Goal: Transaction & Acquisition: Book appointment/travel/reservation

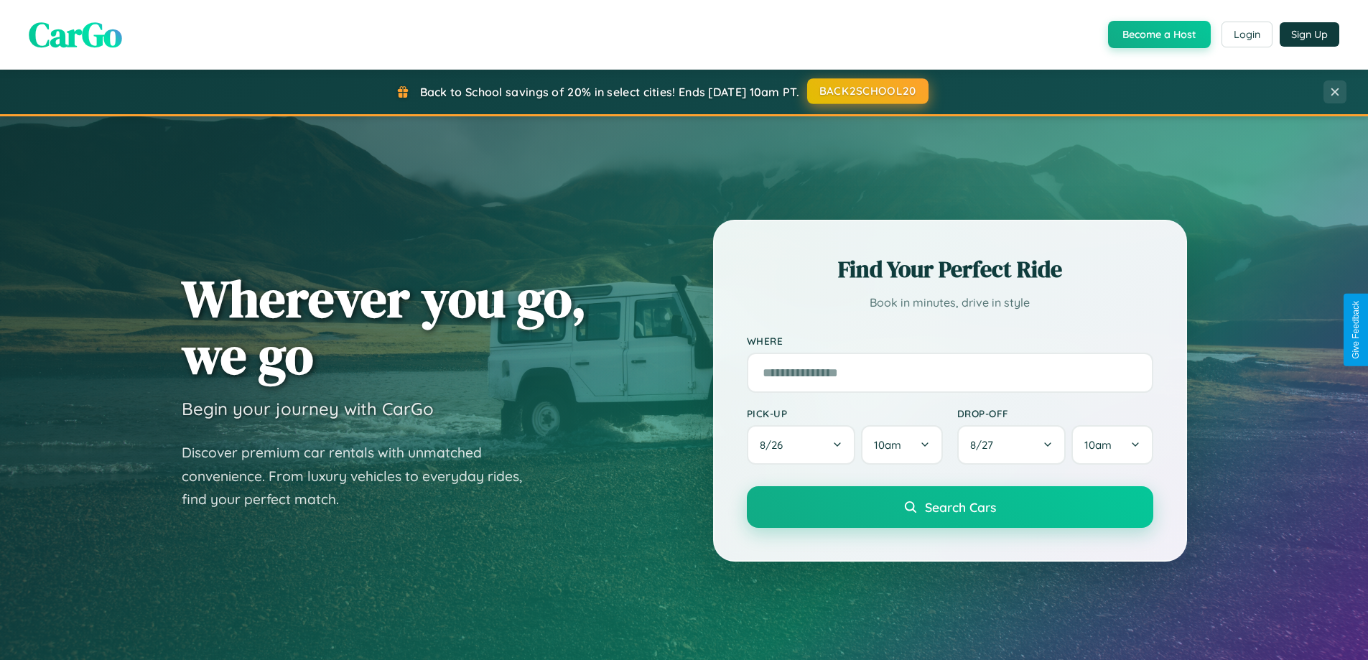
click at [867, 91] on button "BACK2SCHOOL20" at bounding box center [867, 91] width 121 height 26
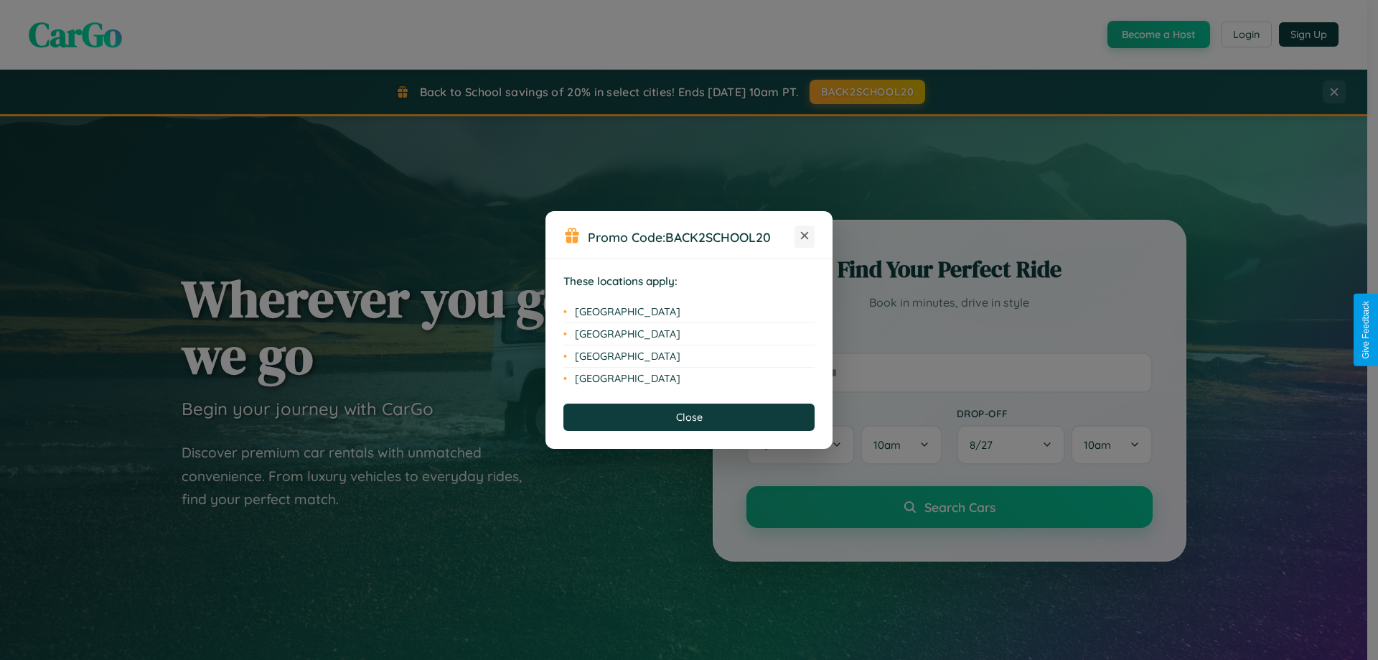
click at [805, 236] on icon at bounding box center [805, 236] width 8 height 8
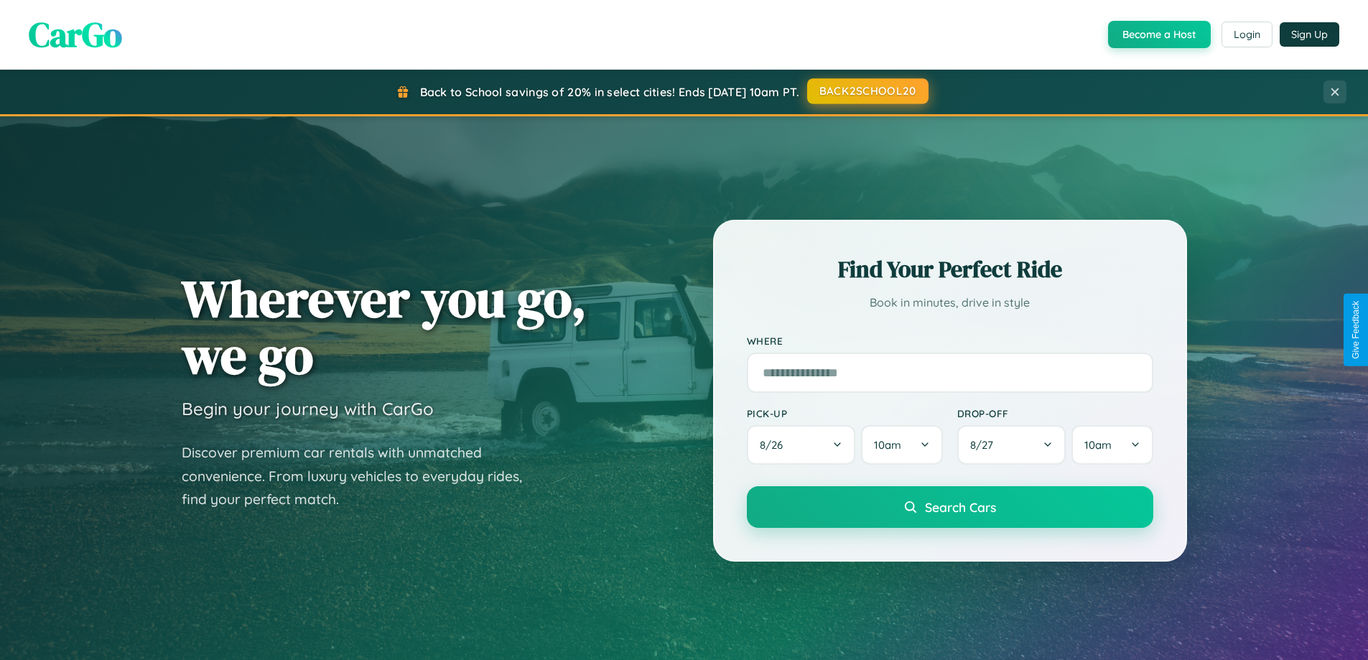
click at [867, 91] on button "BACK2SCHOOL20" at bounding box center [867, 91] width 121 height 26
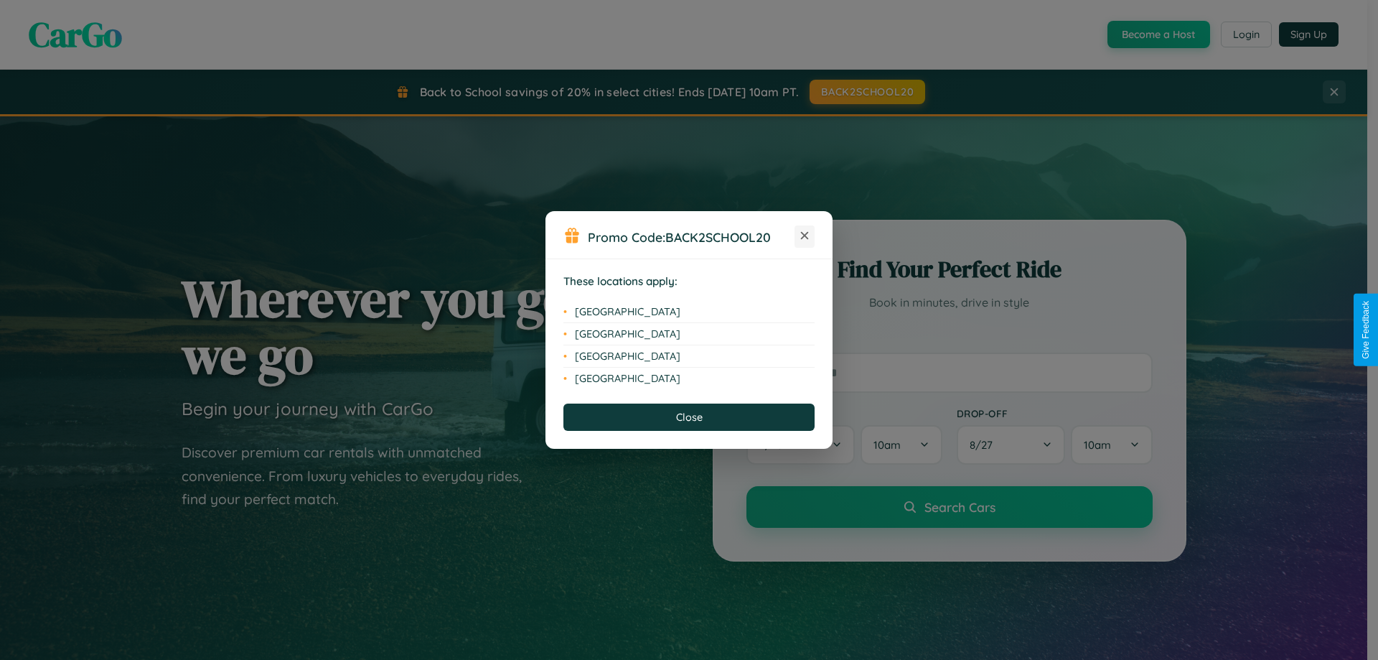
click at [805, 236] on icon at bounding box center [805, 236] width 8 height 8
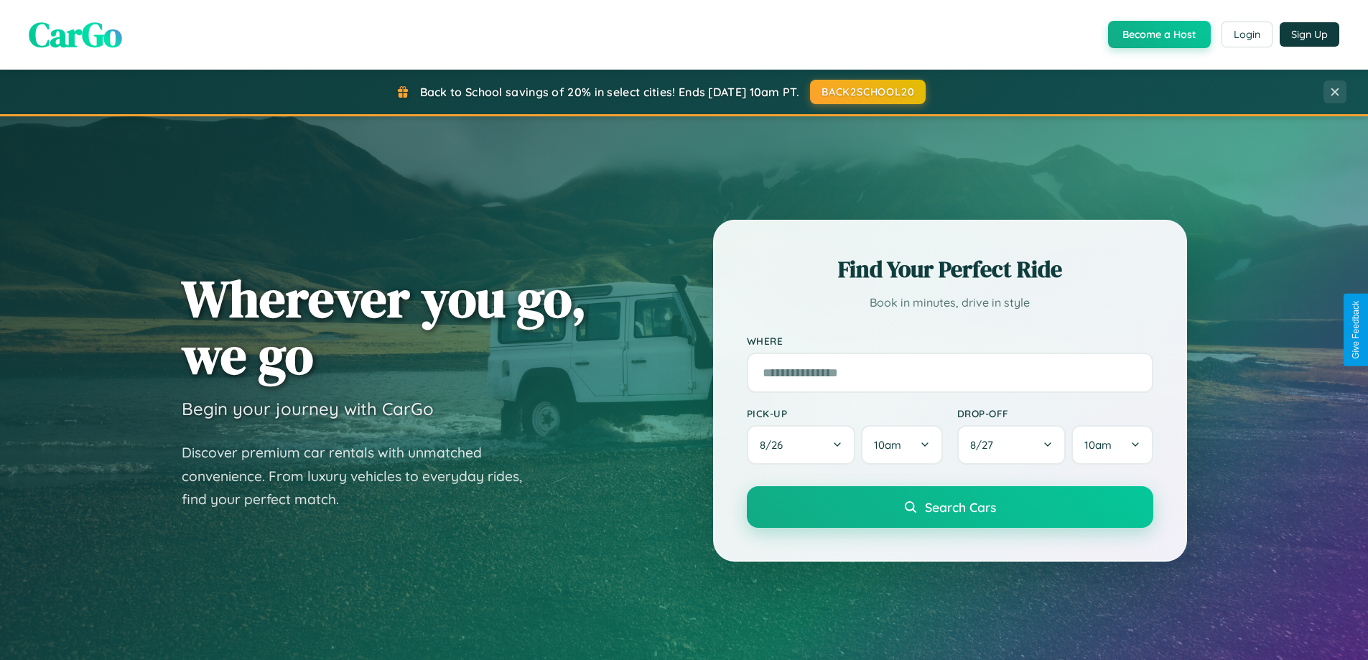
scroll to position [42, 0]
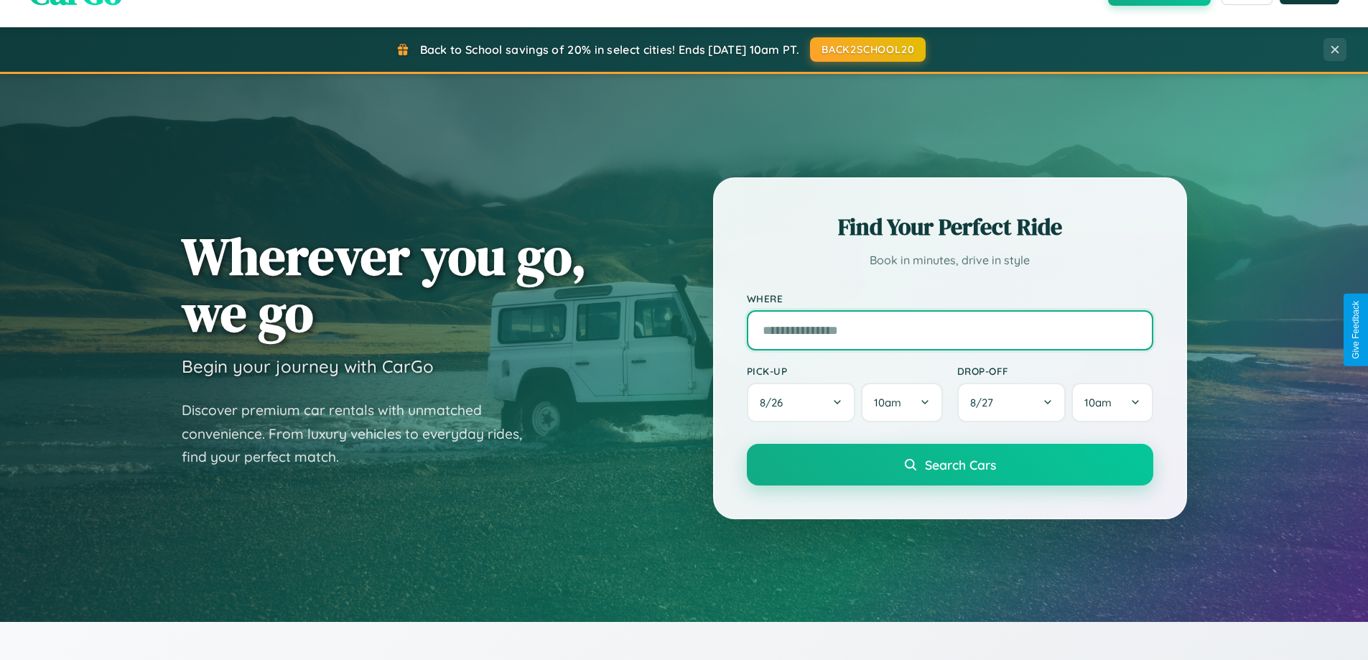
click at [949, 330] on input "text" at bounding box center [950, 330] width 406 height 40
type input "*********"
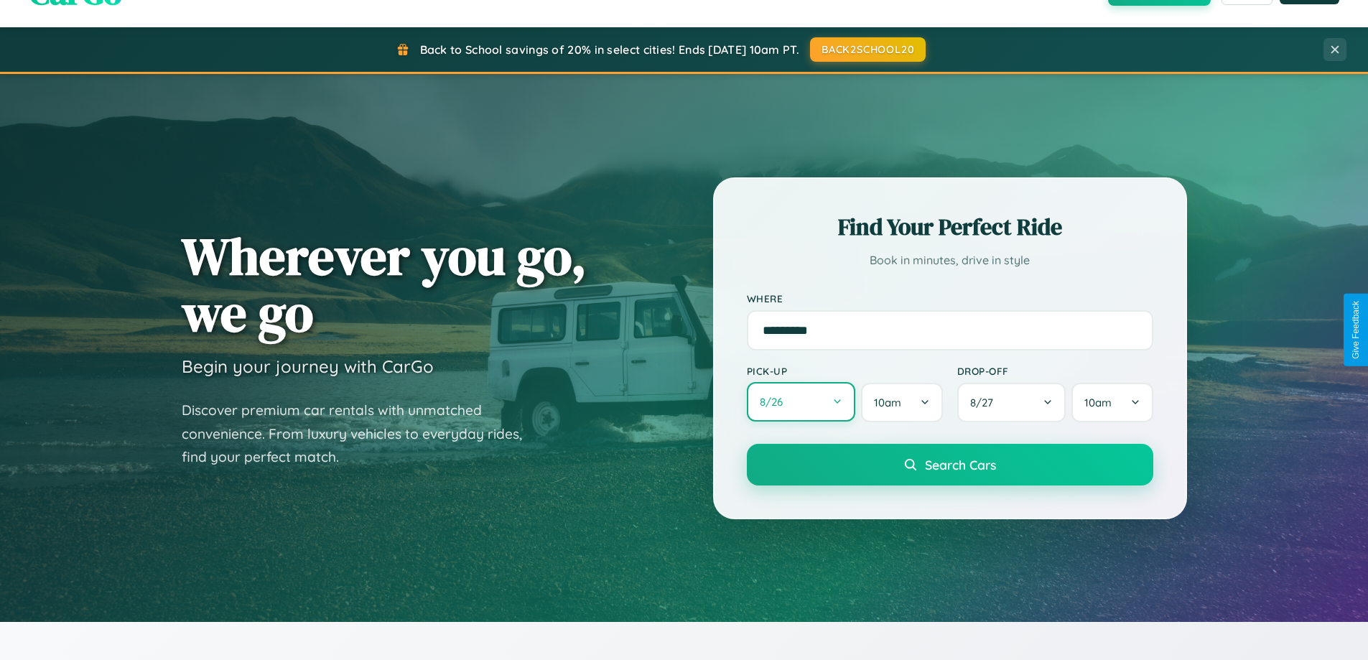
click at [800, 402] on button "8 / 26" at bounding box center [801, 401] width 109 height 39
select select "*"
select select "****"
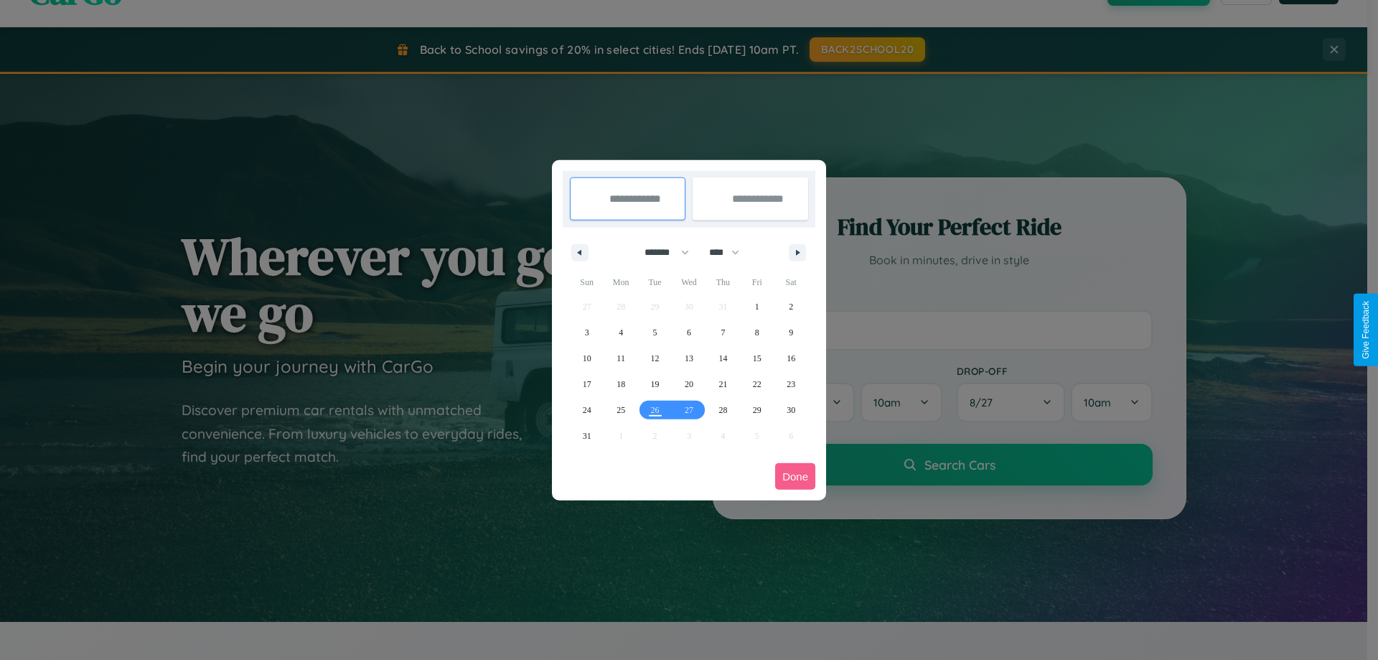
drag, startPoint x: 660, startPoint y: 252, endPoint x: 689, endPoint y: 288, distance: 46.0
click at [660, 252] on select "******* ******** ***** ***** *** **** **** ****** ********* ******* ******** **…" at bounding box center [664, 252] width 61 height 24
select select "*"
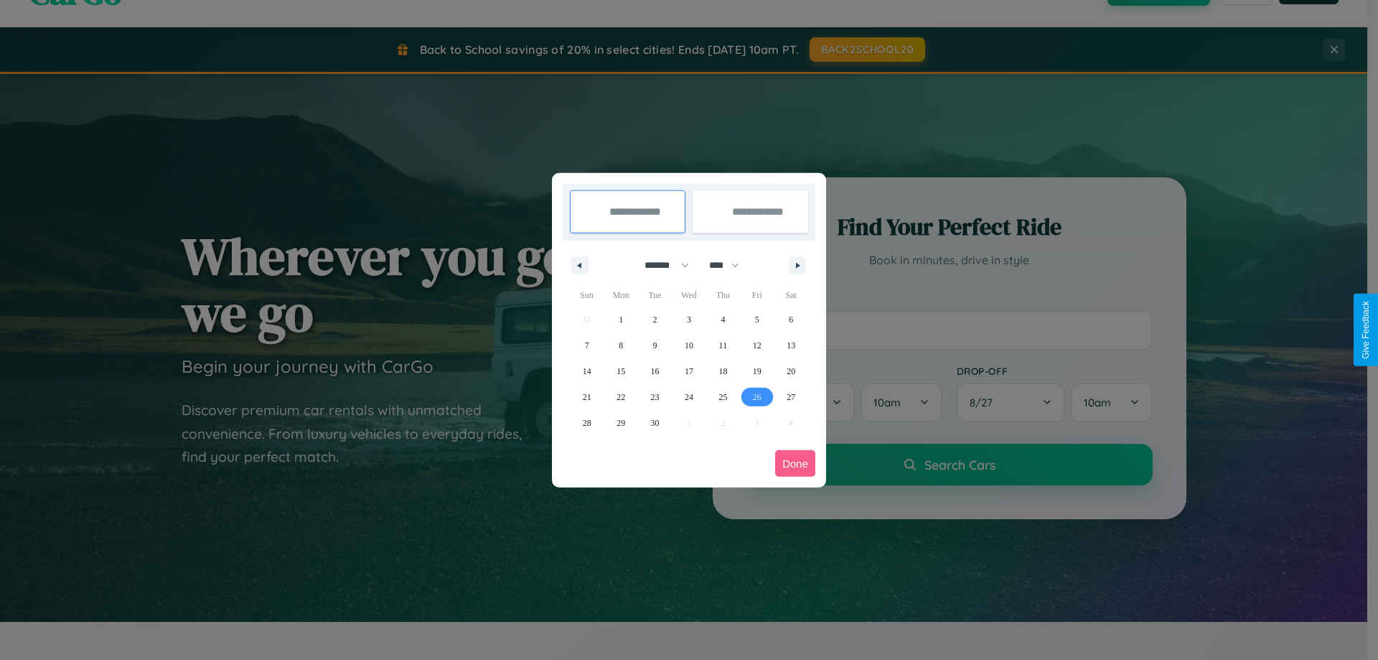
click at [757, 396] on span "26" at bounding box center [757, 397] width 9 height 26
type input "**********"
click at [621, 422] on span "29" at bounding box center [621, 423] width 9 height 26
type input "**********"
click at [795, 463] on button "Done" at bounding box center [795, 463] width 40 height 27
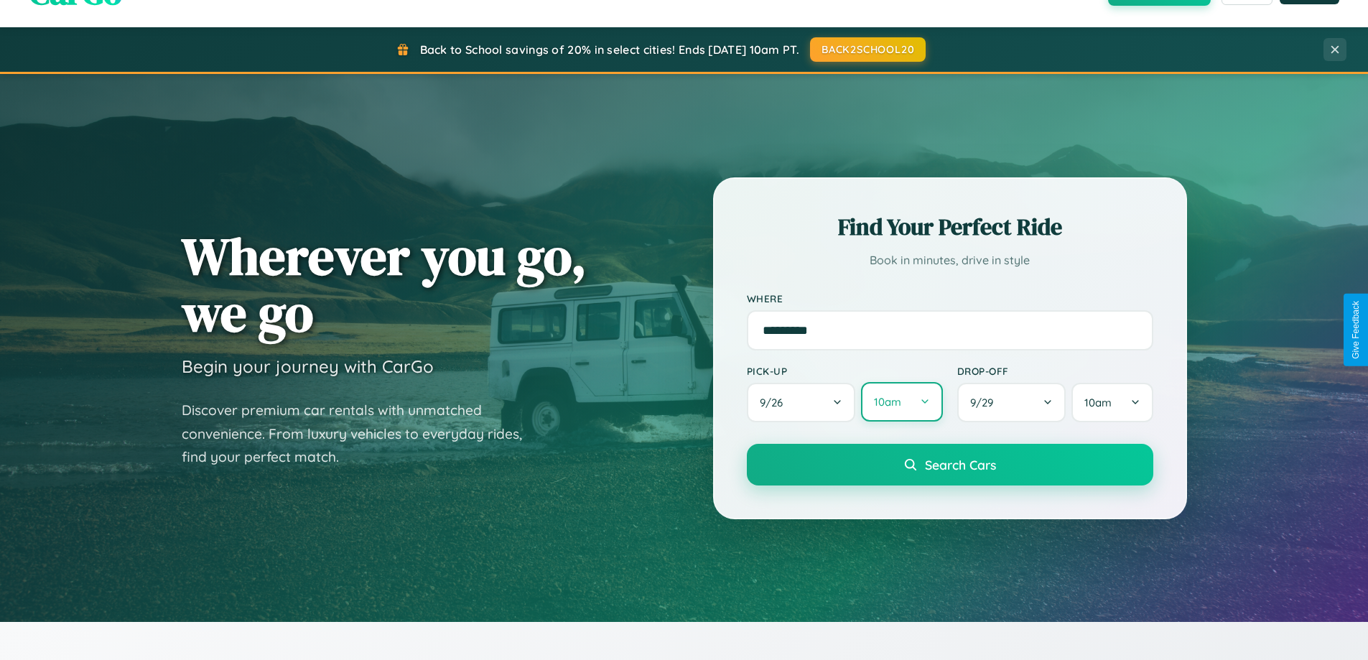
click at [901, 402] on button "10am" at bounding box center [901, 401] width 81 height 39
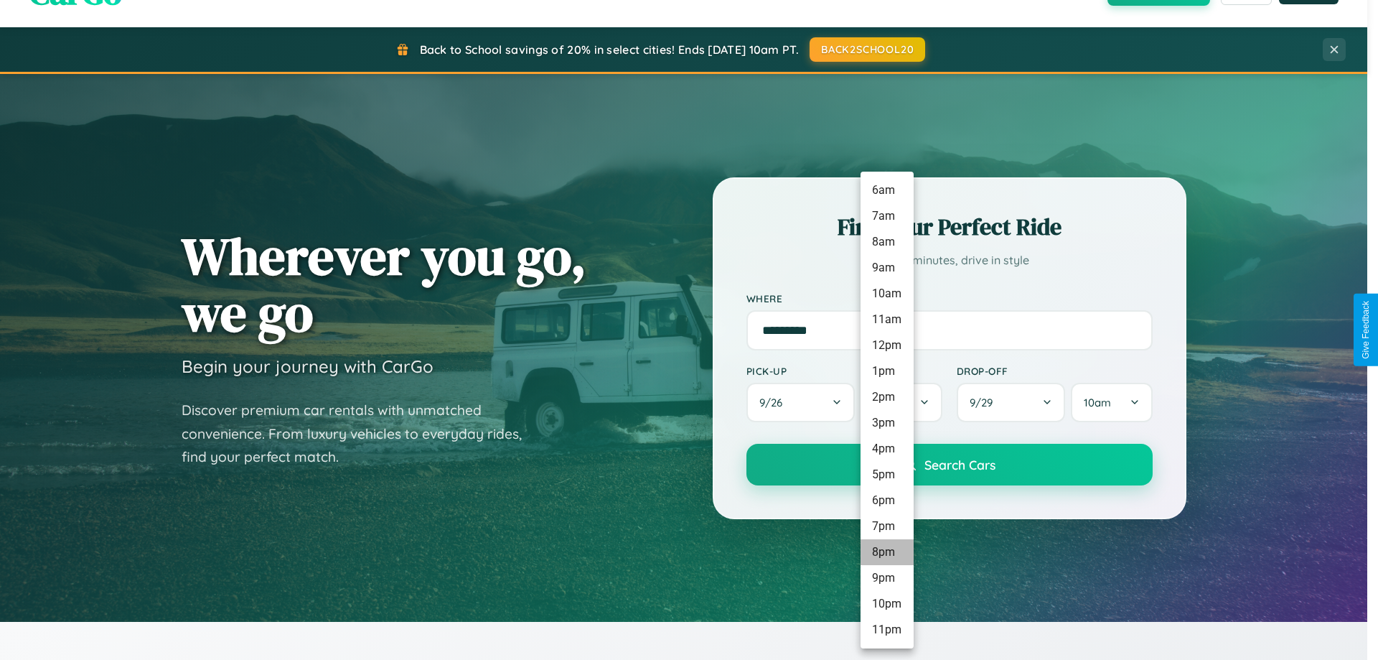
click at [887, 552] on li "8pm" at bounding box center [887, 552] width 53 height 26
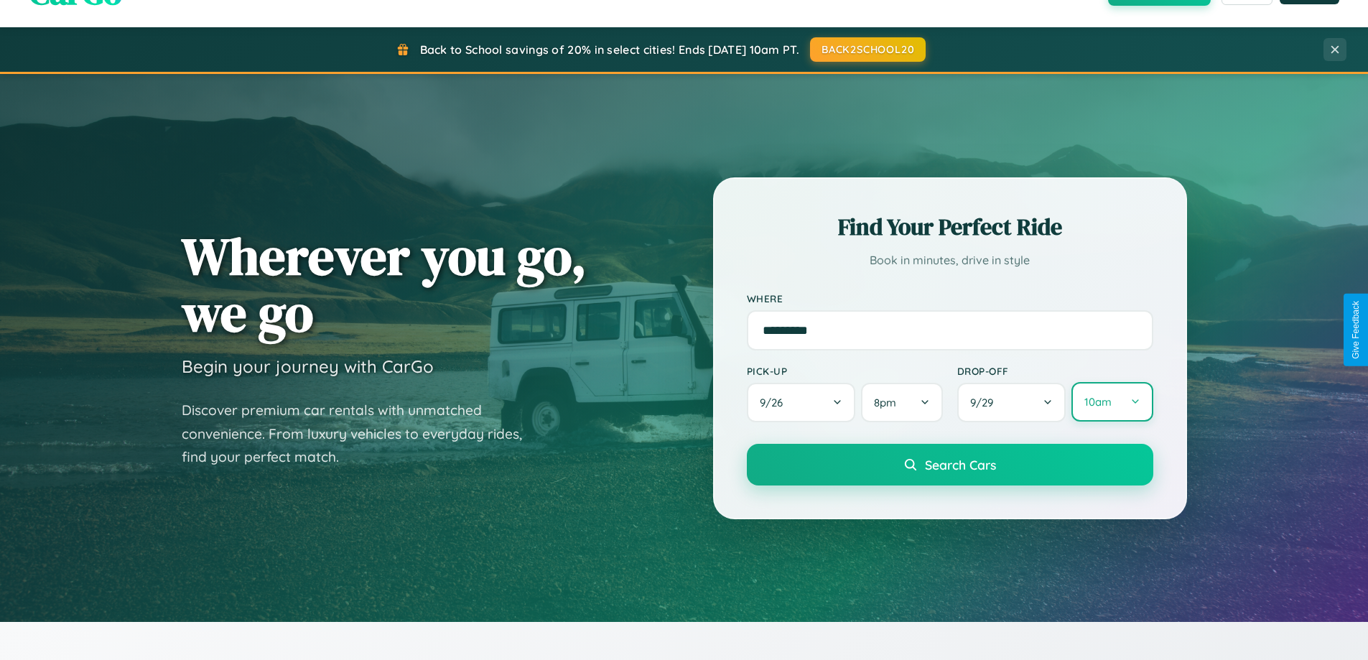
click at [1111, 403] on button "10am" at bounding box center [1111, 401] width 81 height 39
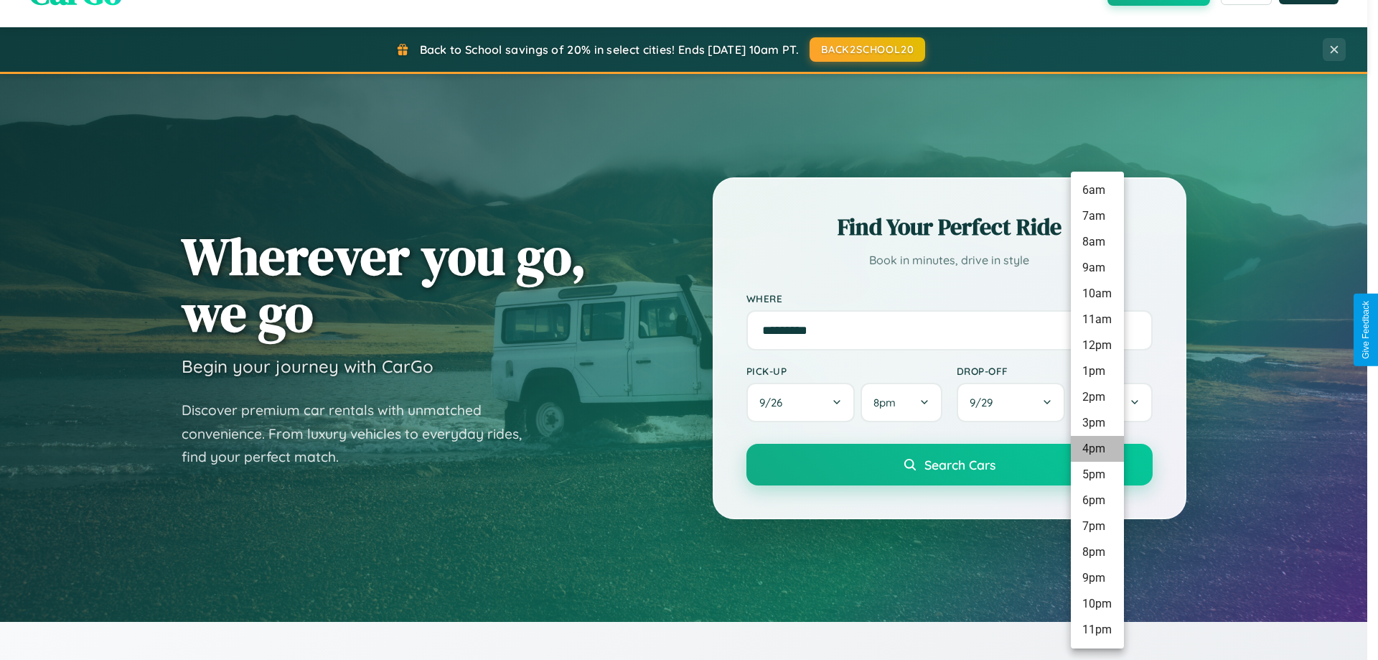
click at [1097, 449] on li "4pm" at bounding box center [1097, 449] width 53 height 26
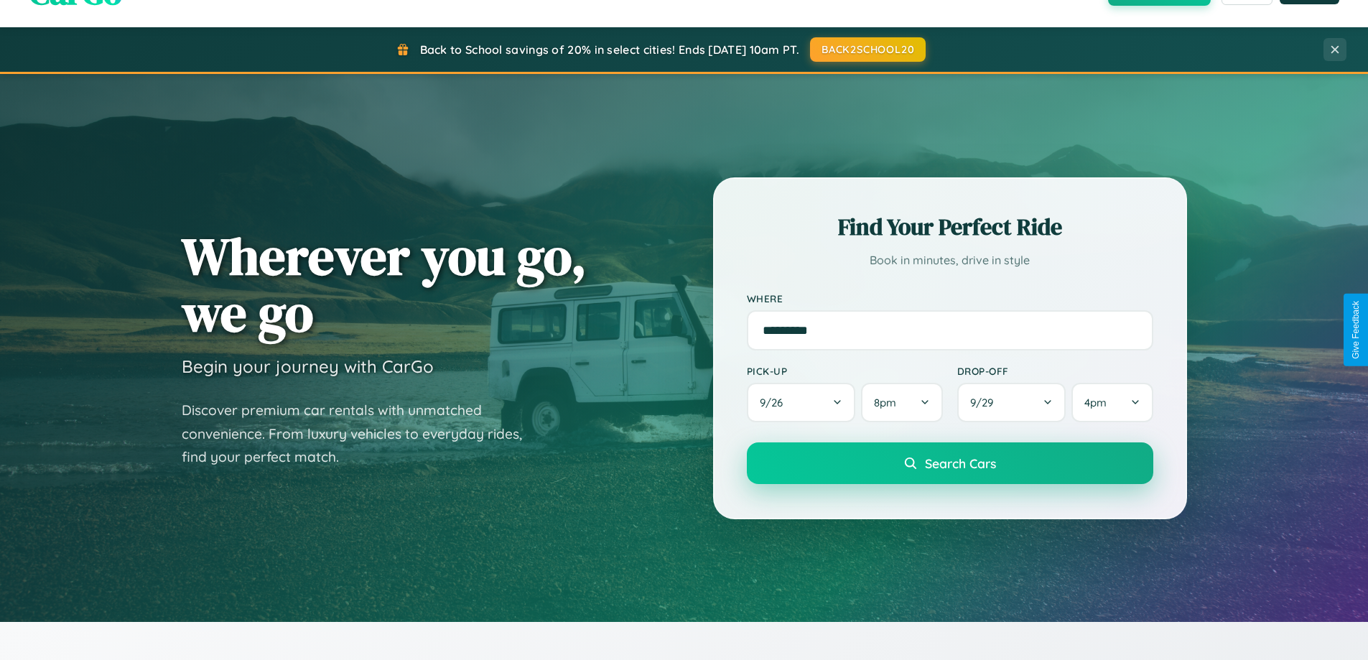
click at [949, 463] on span "Search Cars" at bounding box center [960, 463] width 71 height 16
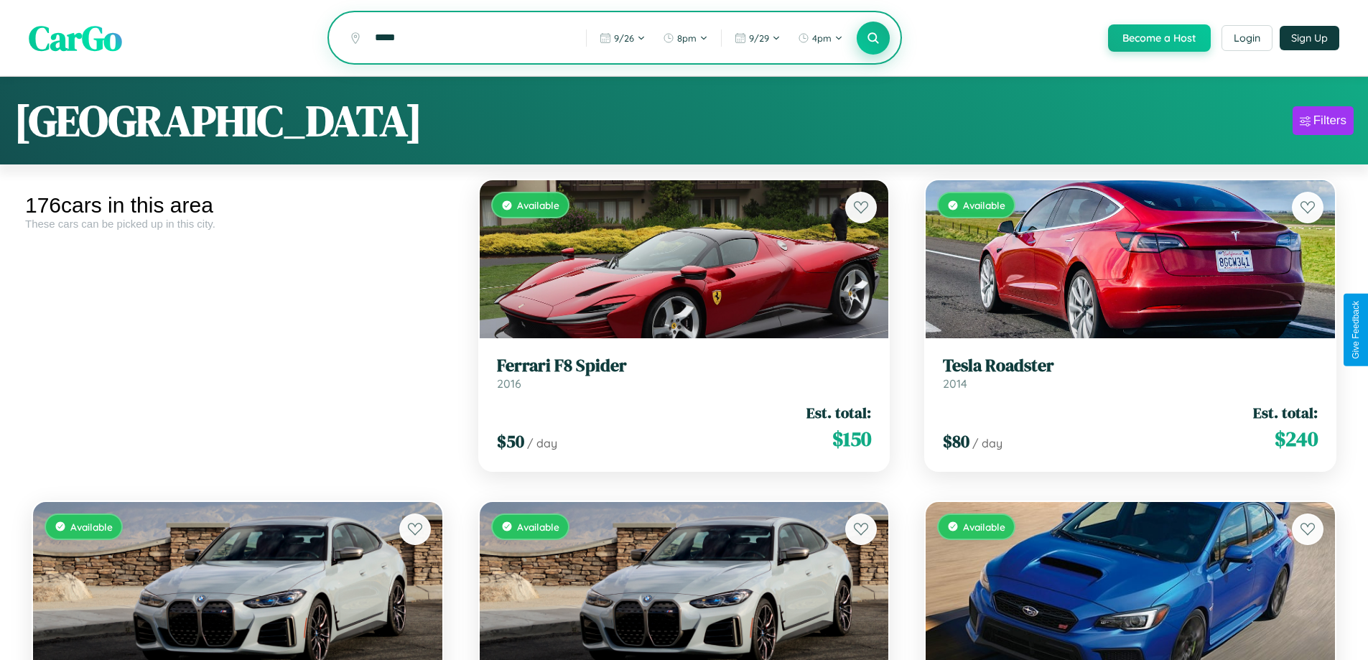
click at [872, 39] on icon at bounding box center [874, 38] width 14 height 14
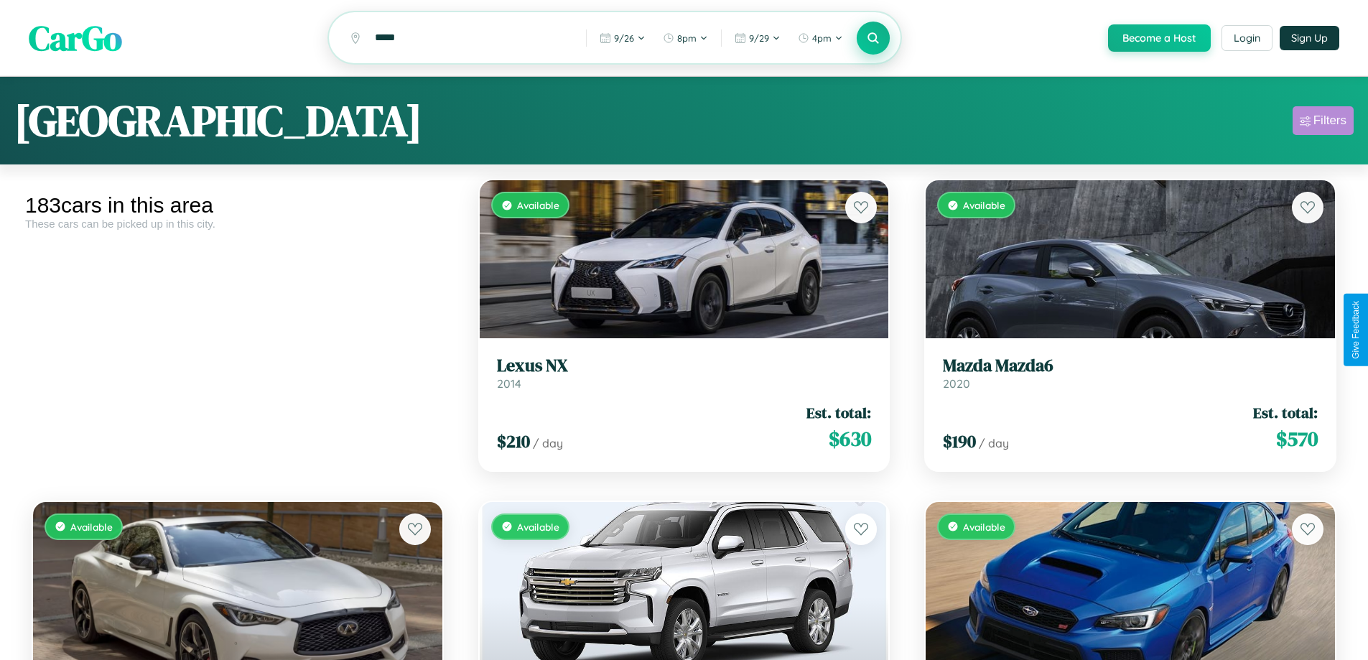
click at [1322, 123] on div "Filters" at bounding box center [1329, 120] width 33 height 14
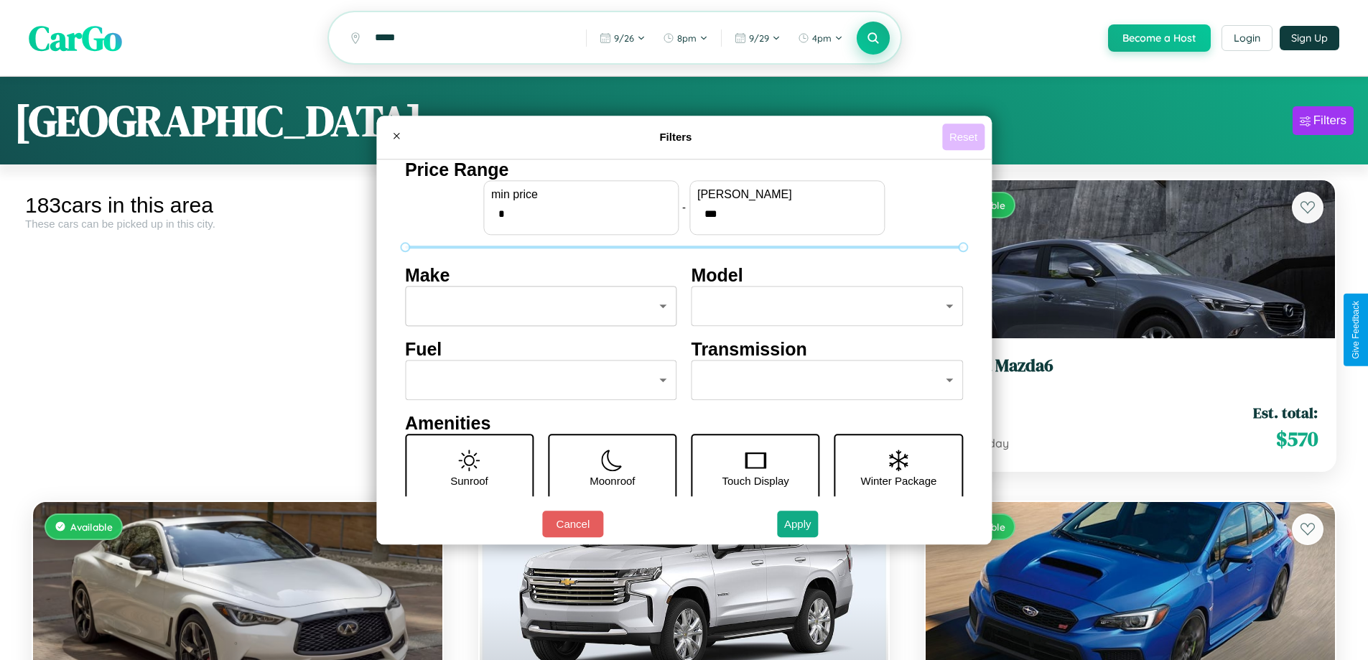
click at [965, 136] on button "Reset" at bounding box center [963, 136] width 42 height 27
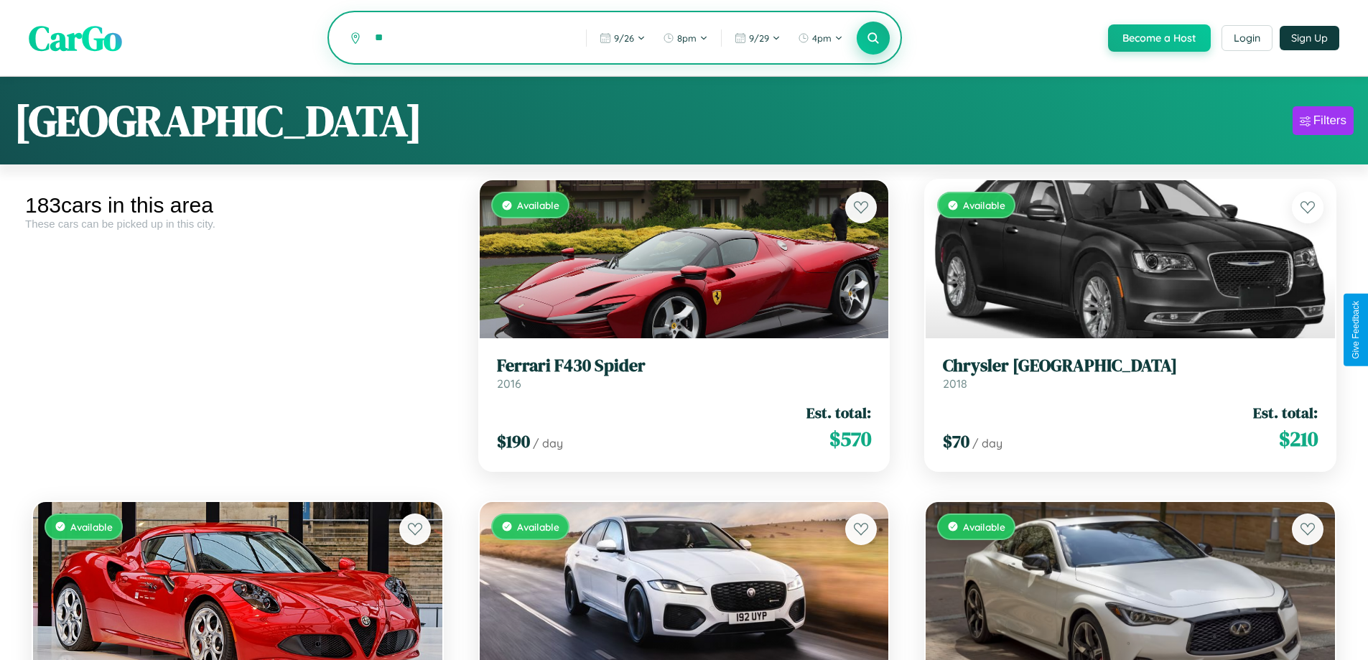
type input "*"
type input "******"
click at [872, 39] on icon at bounding box center [874, 38] width 14 height 14
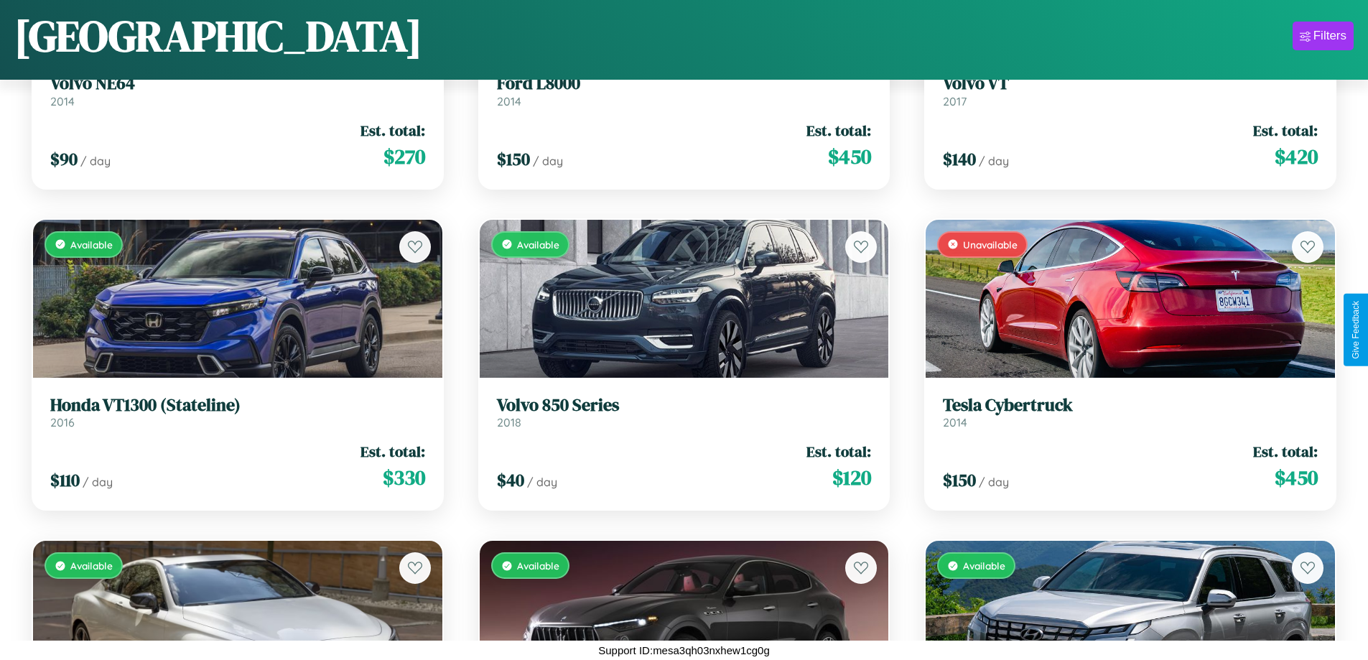
scroll to position [6953, 0]
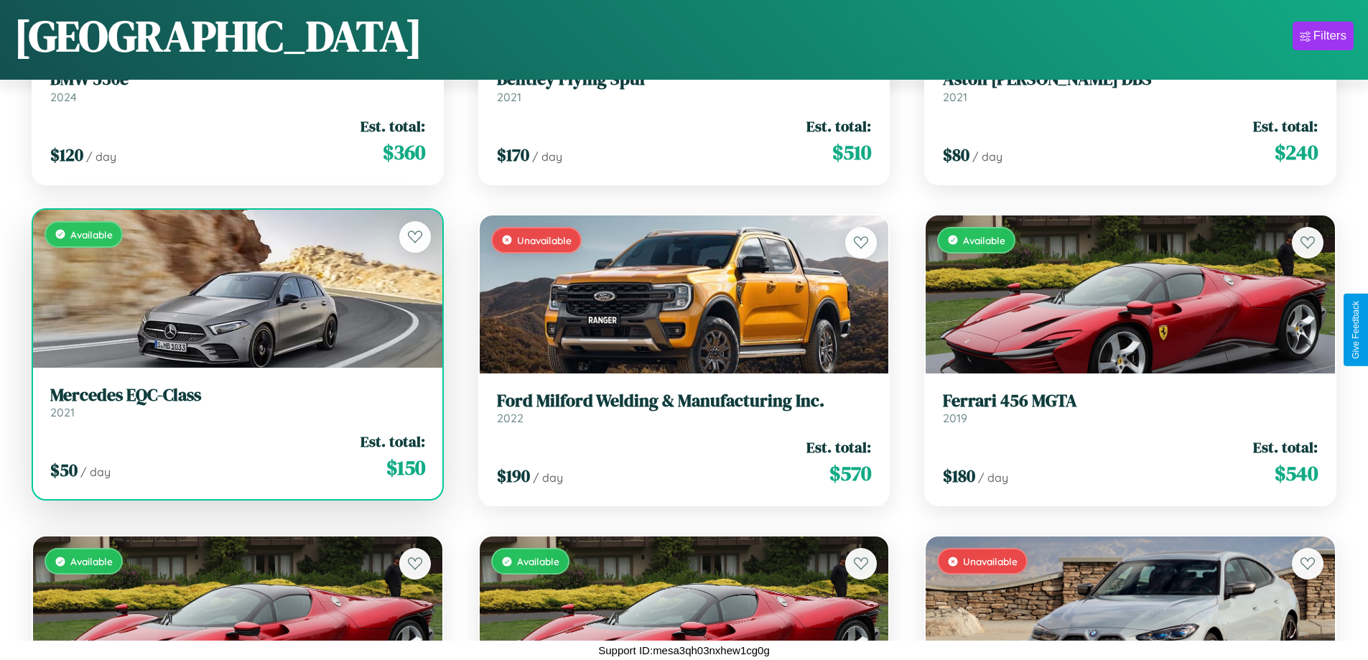
click at [235, 403] on h3 "Mercedes EQC-Class" at bounding box center [237, 395] width 375 height 21
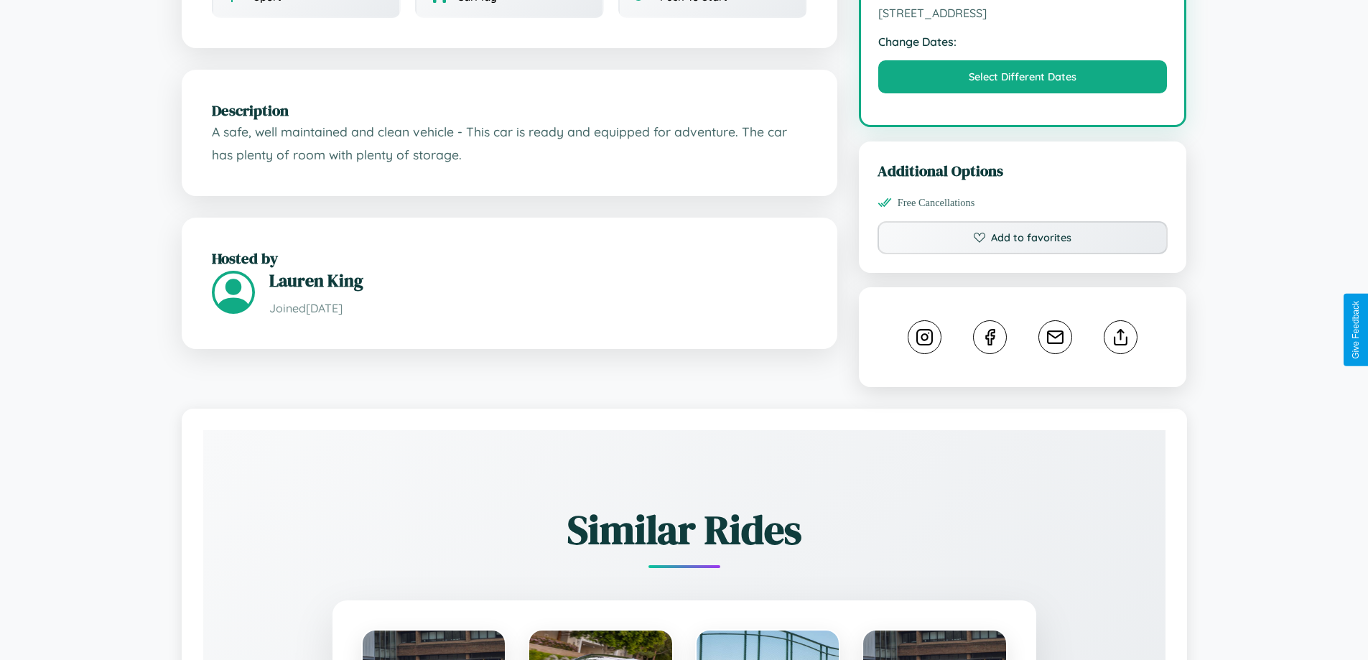
scroll to position [486, 0]
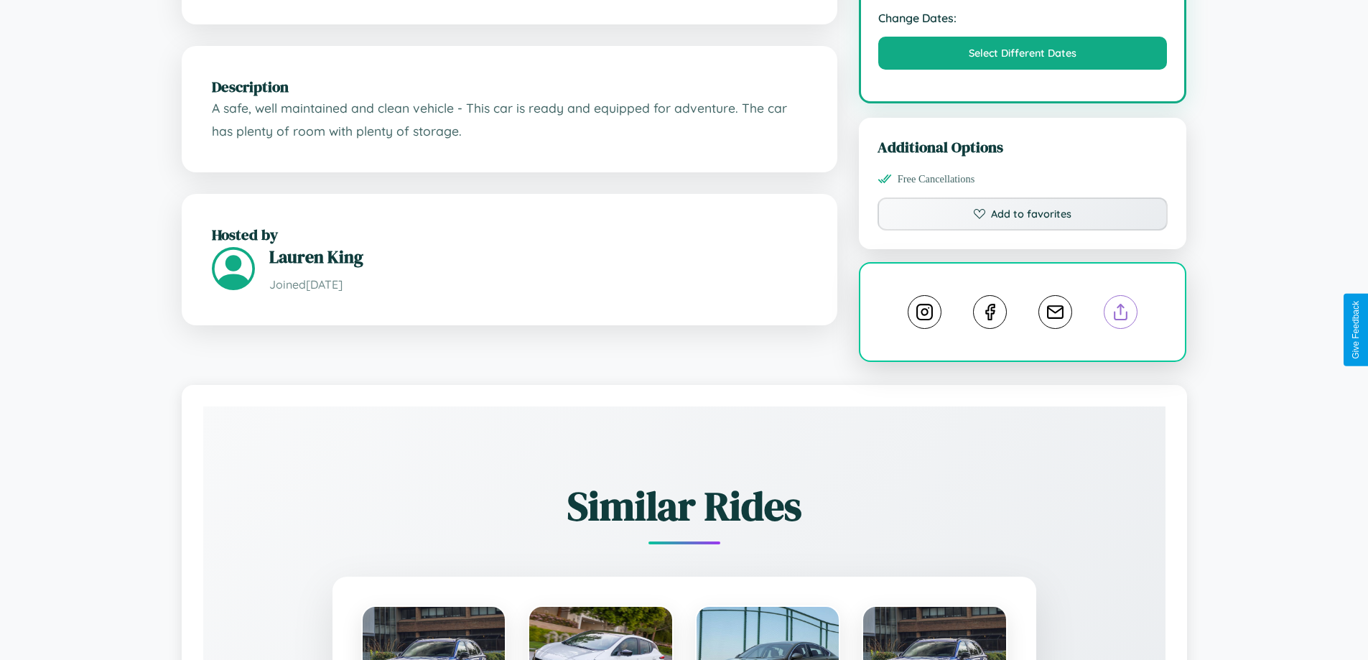
click at [1121, 314] on line at bounding box center [1121, 309] width 0 height 10
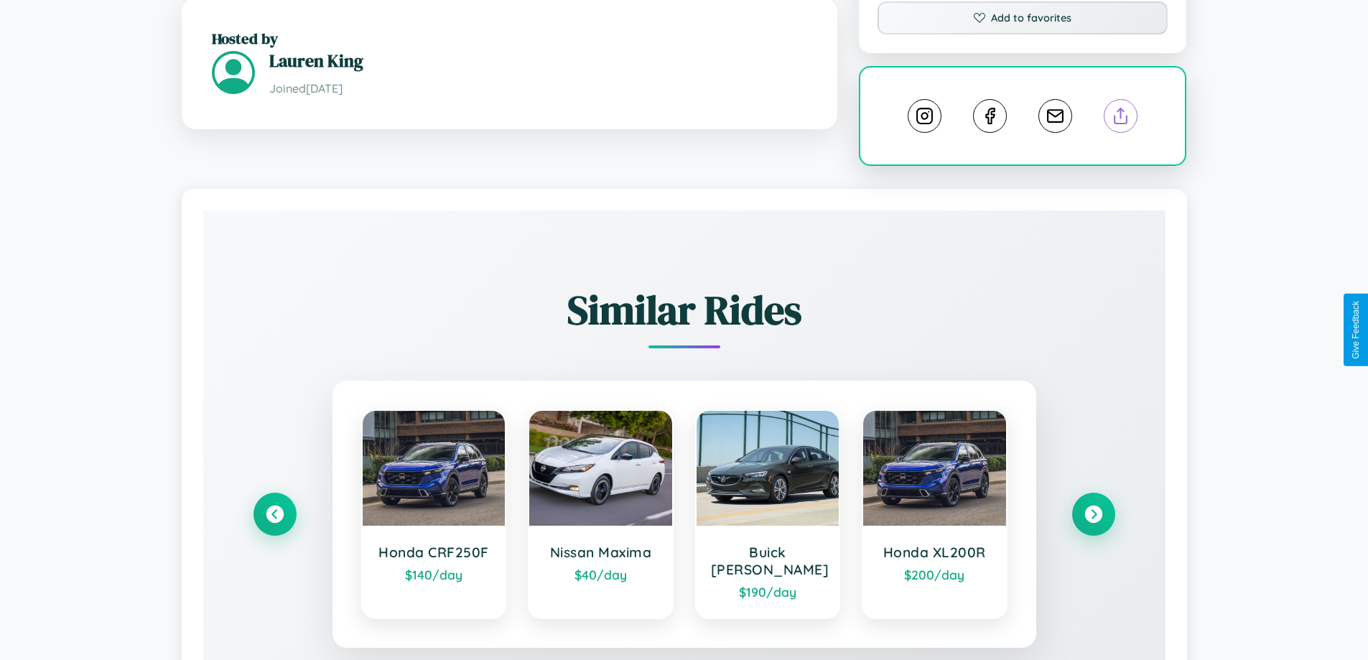
scroll to position [796, 0]
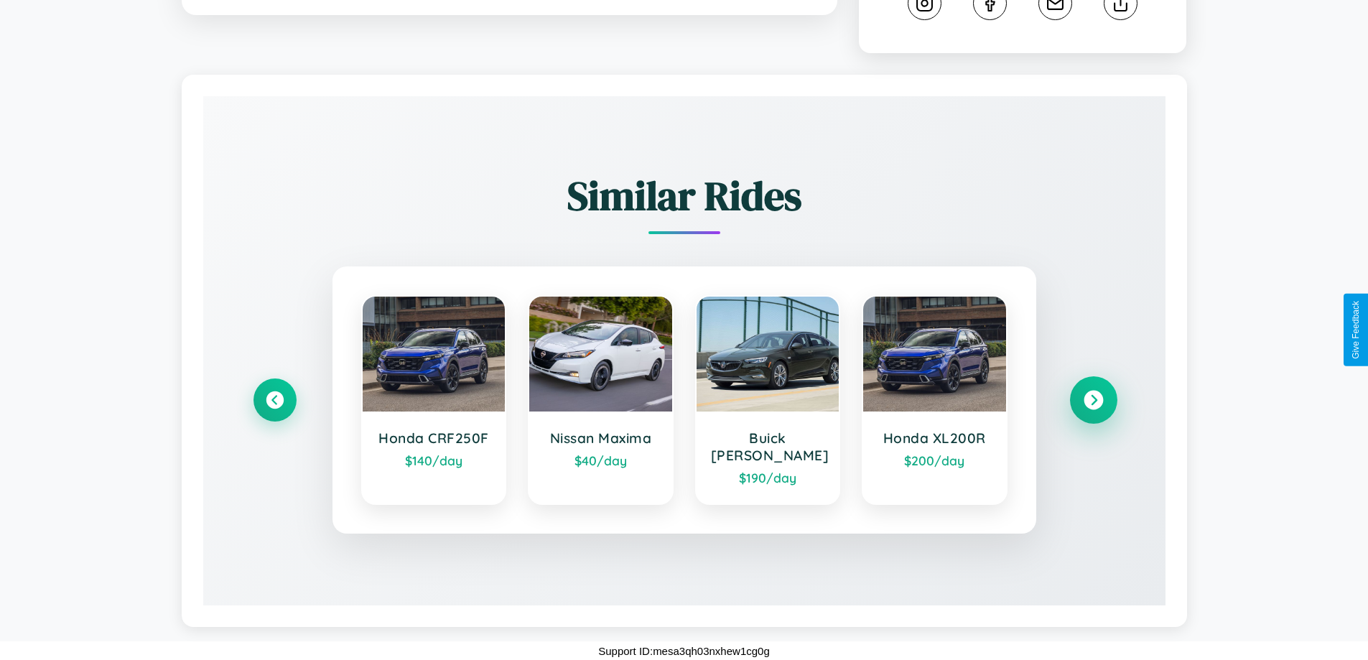
click at [1093, 408] on icon at bounding box center [1092, 400] width 19 height 19
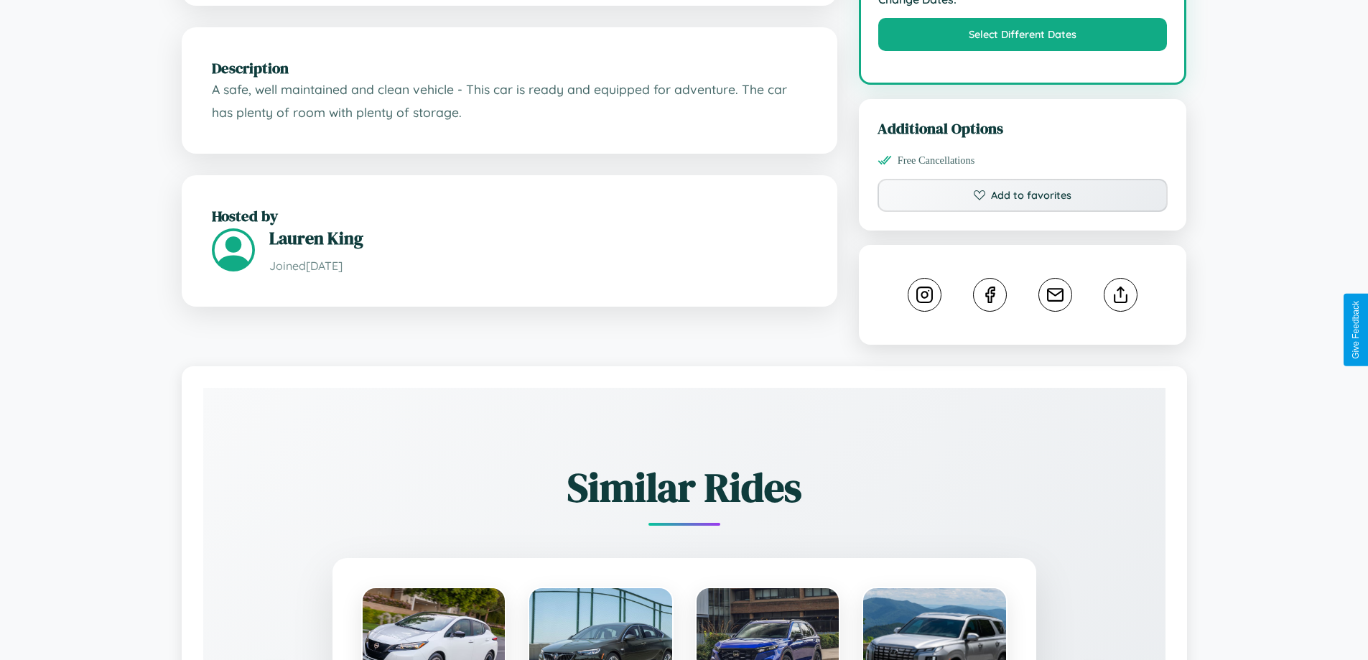
scroll to position [387, 0]
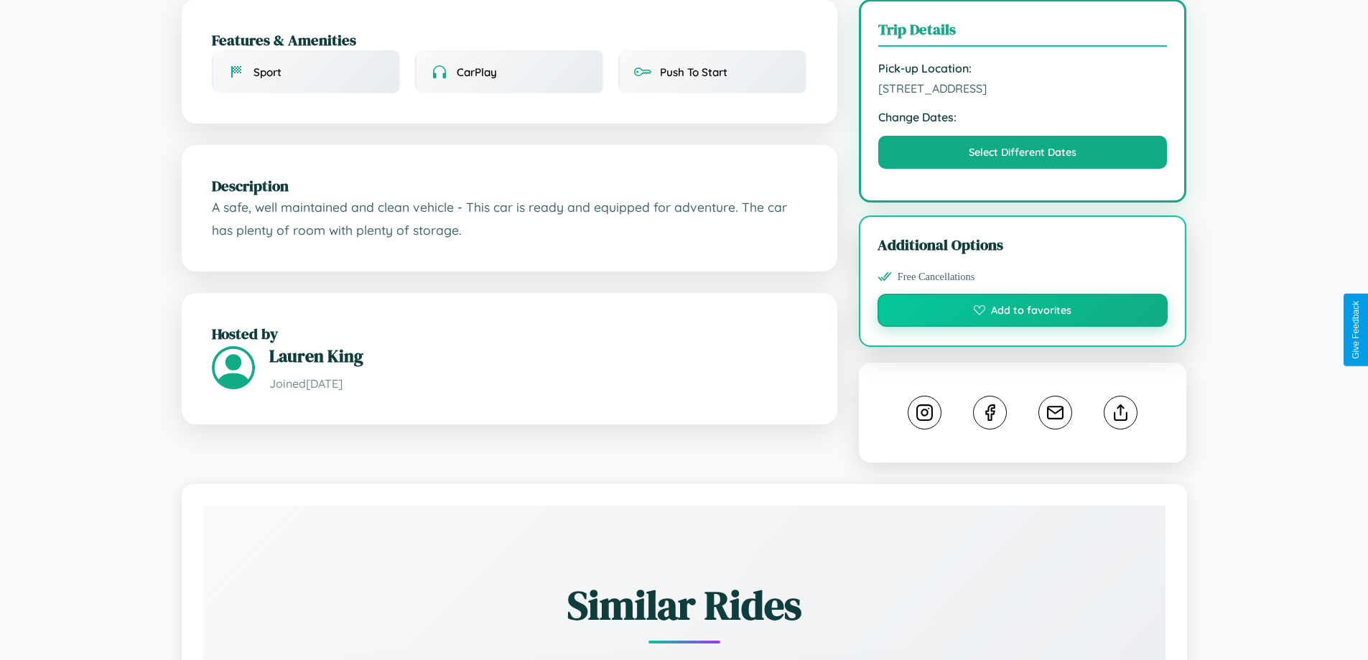
click at [1022, 327] on button "Add to favorites" at bounding box center [1022, 310] width 291 height 33
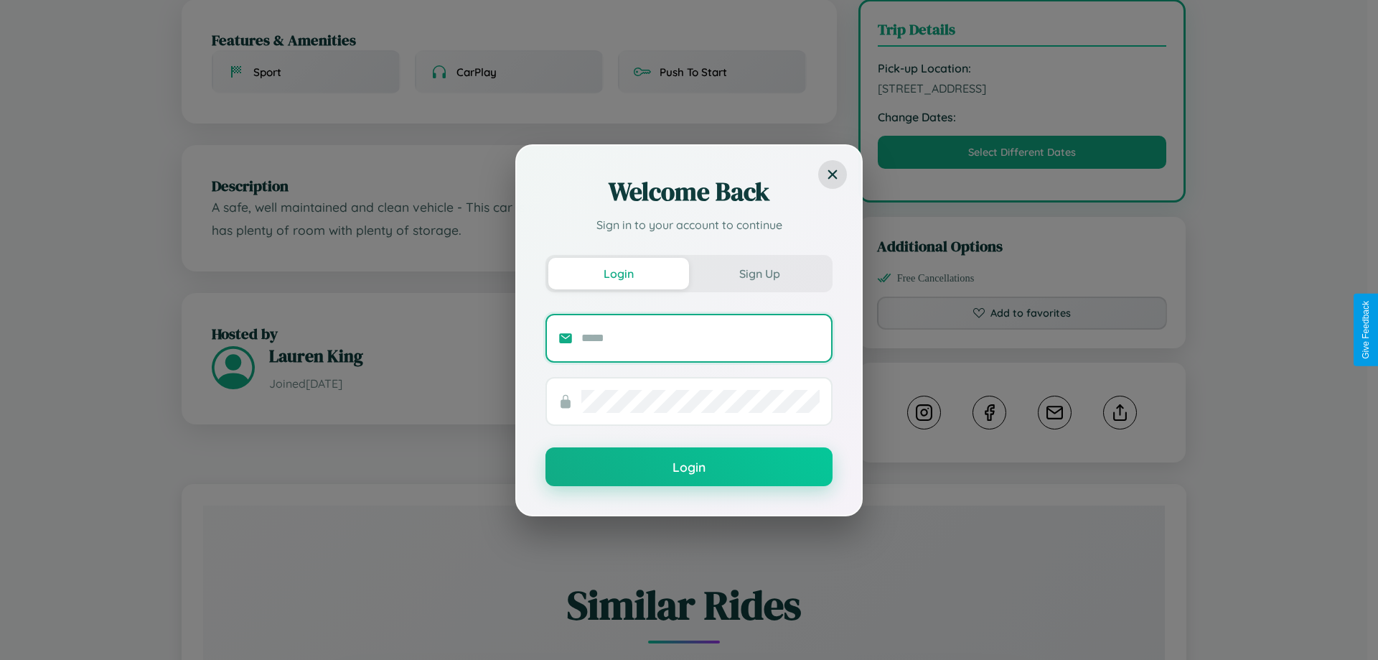
click at [701, 337] on input "text" at bounding box center [700, 338] width 238 height 23
type input "**********"
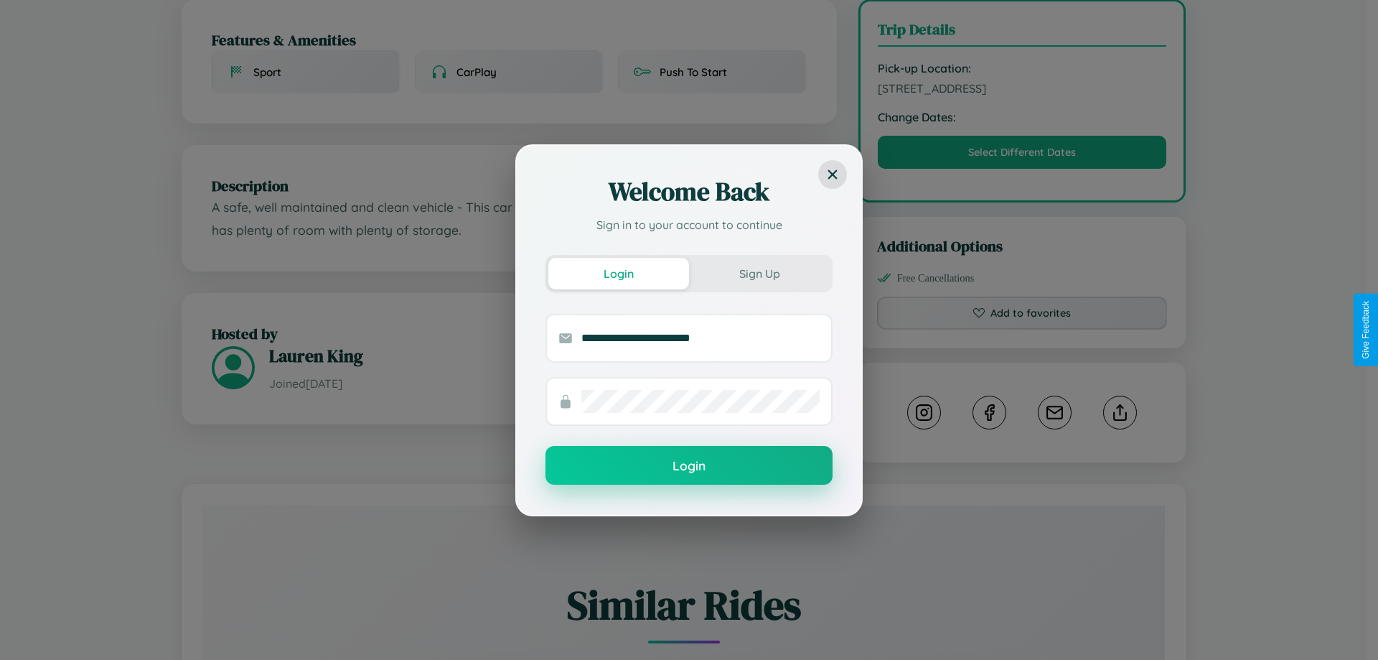
click at [689, 466] on button "Login" at bounding box center [689, 465] width 287 height 39
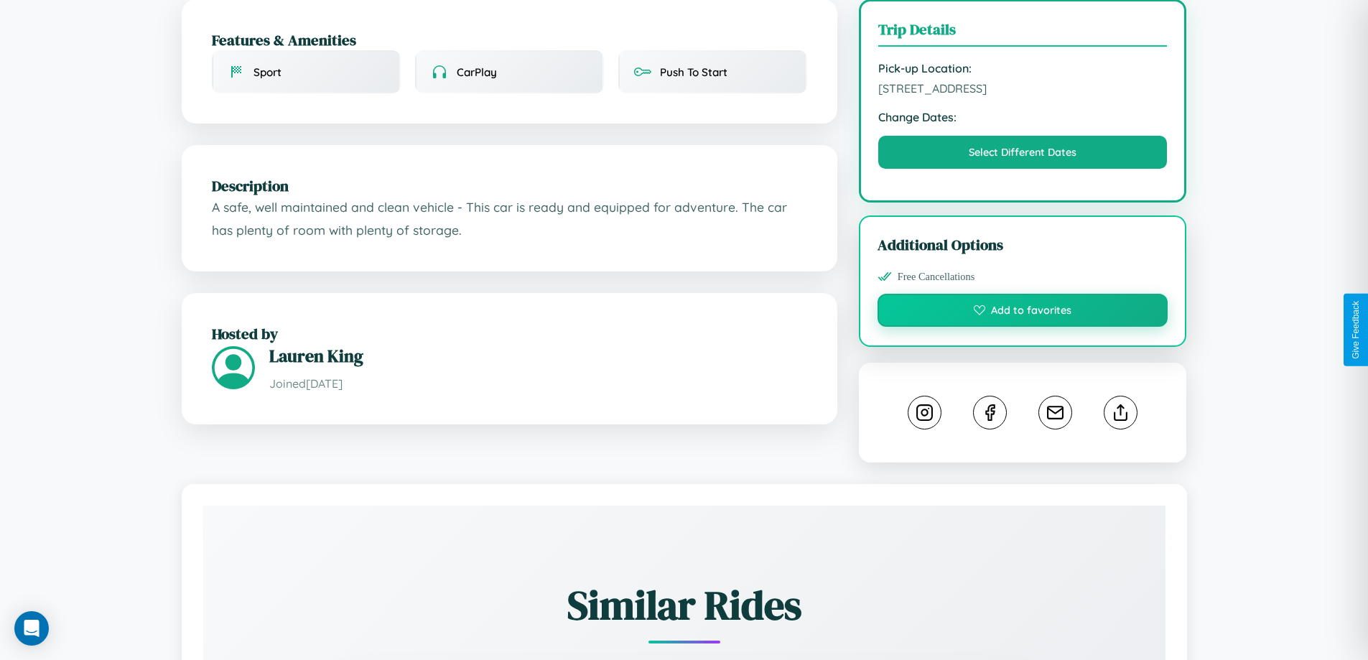
click at [1022, 327] on button "Add to favorites" at bounding box center [1022, 310] width 291 height 33
